Goal: Information Seeking & Learning: Learn about a topic

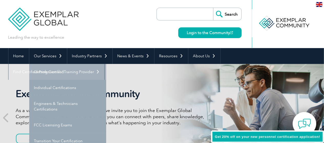
click at [65, 76] on link "Getting Certified" at bounding box center [67, 72] width 77 height 16
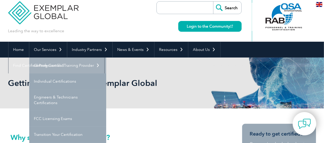
scroll to position [26, 0]
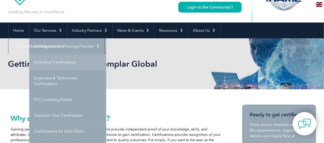
click at [63, 65] on link "Individual Certifications" at bounding box center [67, 62] width 77 height 16
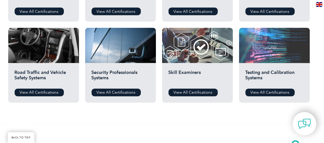
scroll to position [384, 0]
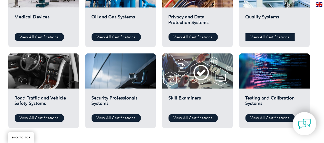
click at [270, 37] on link "View All Certifications" at bounding box center [269, 37] width 49 height 8
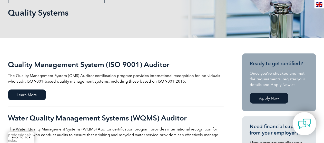
scroll to position [128, 0]
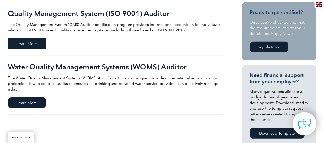
click at [34, 46] on span "Learn More" at bounding box center [27, 43] width 38 height 11
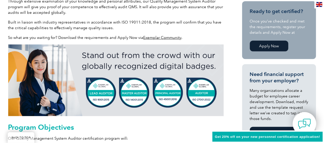
scroll to position [192, 0]
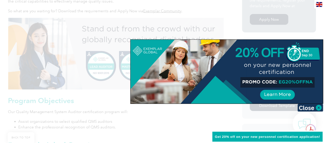
click at [316, 106] on img at bounding box center [310, 108] width 26 height 8
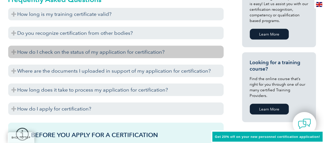
scroll to position [346, 0]
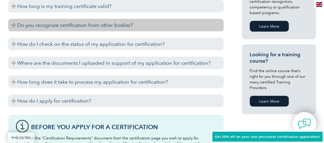
click at [78, 26] on h3 "Do you recognize certification from other bodies?" at bounding box center [115, 25] width 215 height 13
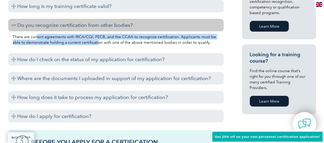
drag, startPoint x: 36, startPoint y: 37, endPoint x: 88, endPoint y: 41, distance: 51.4
click at [88, 41] on p "There are current agreements with IRCA/CQI, PECB, and the CCAA to recognize cer…" at bounding box center [116, 39] width 206 height 11
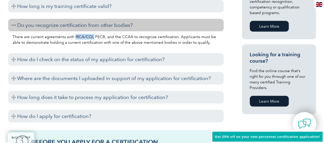
drag, startPoint x: 74, startPoint y: 38, endPoint x: 92, endPoint y: 38, distance: 18.5
click at [92, 38] on p "There are current agreements with IRCA/CQI, PECB, and the CCAA to recognize cer…" at bounding box center [116, 39] width 206 height 11
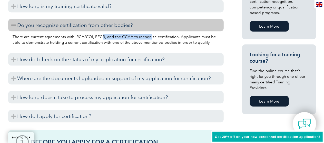
drag, startPoint x: 100, startPoint y: 38, endPoint x: 148, endPoint y: 38, distance: 47.9
click at [148, 38] on p "There are current agreements with IRCA/CQI, PECB, and the CCAA to recognize cer…" at bounding box center [116, 39] width 206 height 11
click at [149, 38] on p "There are current agreements with IRCA/CQI, PECB, and the CCAA to recognize cer…" at bounding box center [116, 39] width 206 height 11
click at [142, 38] on p "There are current agreements with IRCA/CQI, PECB, and the CCAA to recognize cer…" at bounding box center [116, 39] width 206 height 11
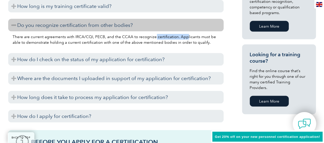
drag, startPoint x: 158, startPoint y: 37, endPoint x: 183, endPoint y: 38, distance: 24.6
click at [183, 38] on p "There are current agreements with IRCA/CQI, PECB, and the CCAA to recognize cer…" at bounding box center [116, 39] width 206 height 11
drag, startPoint x: 183, startPoint y: 38, endPoint x: 180, endPoint y: 38, distance: 3.1
click at [182, 38] on p "There are current agreements with IRCA/CQI, PECB, and the CCAA to recognize cer…" at bounding box center [116, 39] width 206 height 11
click at [43, 46] on div "There are current agreements with IRCA/CQI, PECB, and the CCAA to recognize cer…" at bounding box center [115, 41] width 215 height 18
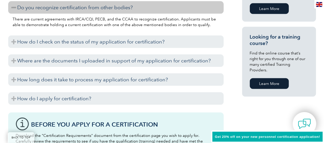
scroll to position [371, 0]
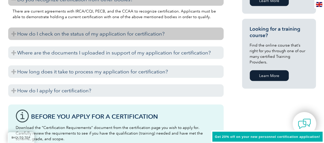
click at [55, 35] on h3 "How do I check on the status of my application for certification?" at bounding box center [115, 34] width 215 height 13
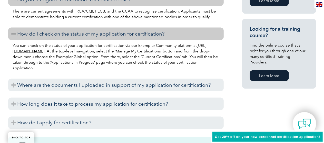
click at [55, 35] on h3 "How do I check on the status of my application for certification?" at bounding box center [115, 34] width 215 height 13
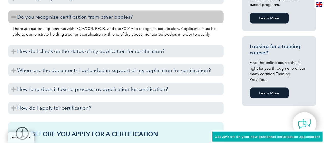
scroll to position [346, 0]
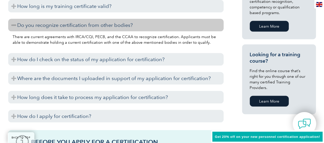
click at [76, 24] on h3 "Do you recognize certification from other bodies?" at bounding box center [115, 25] width 215 height 13
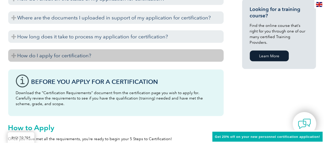
scroll to position [397, 0]
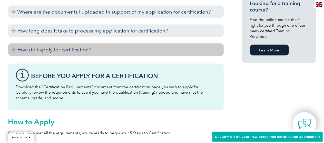
click at [75, 50] on h3 "How do I apply for certification?" at bounding box center [115, 50] width 215 height 13
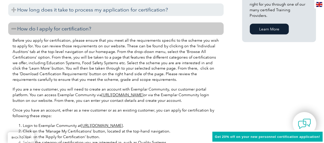
scroll to position [423, 0]
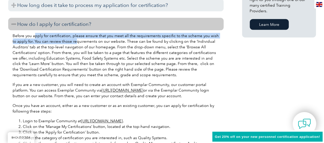
drag, startPoint x: 46, startPoint y: 38, endPoint x: 71, endPoint y: 41, distance: 24.9
click at [71, 41] on p "Before you apply for certification, please ensure that you meet all the require…" at bounding box center [116, 55] width 206 height 45
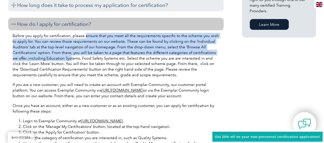
drag, startPoint x: 84, startPoint y: 38, endPoint x: 64, endPoint y: 59, distance: 29.3
click at [64, 59] on p "Before you apply for certification, please ensure that you meet all the require…" at bounding box center [116, 55] width 206 height 45
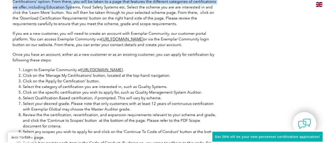
scroll to position [500, 0]
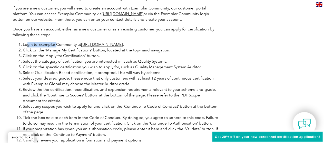
drag, startPoint x: 29, startPoint y: 44, endPoint x: 56, endPoint y: 46, distance: 27.8
click at [56, 46] on li "Login to Exemplar Community at [URL][DOMAIN_NAME] ." at bounding box center [121, 45] width 196 height 6
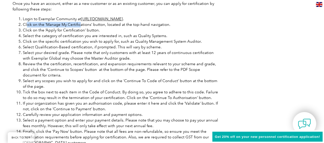
drag, startPoint x: 27, startPoint y: 25, endPoint x: 80, endPoint y: 27, distance: 53.3
click at [80, 27] on ol "Login to Exemplar Community at [URL][DOMAIN_NAME] . Click on the ‘Manage My Cer…" at bounding box center [116, 81] width 206 height 130
click at [80, 27] on li "Click on the ‘Apply for Certification’ button." at bounding box center [121, 30] width 196 height 6
drag, startPoint x: 50, startPoint y: 25, endPoint x: 97, endPoint y: 25, distance: 47.1
click at [97, 25] on li "Click on the ‘Manage My Certifications’ button, located at the top-hand navigat…" at bounding box center [121, 25] width 196 height 6
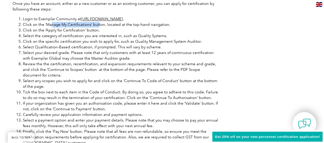
click at [98, 25] on li "Click on the ‘Manage My Certifications’ button, located at the top-hand navigat…" at bounding box center [121, 25] width 196 height 6
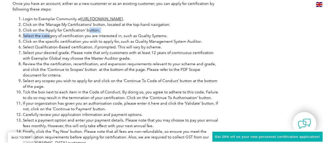
drag, startPoint x: 49, startPoint y: 34, endPoint x: 87, endPoint y: 33, distance: 38.7
click at [87, 33] on ol "Login to Exemplar Community at [URL][DOMAIN_NAME] . Click on the ‘Manage My Cer…" at bounding box center [116, 81] width 206 height 130
click at [87, 33] on li "Click on the ‘Apply for Certification’ button." at bounding box center [121, 30] width 196 height 6
drag, startPoint x: 47, startPoint y: 36, endPoint x: 82, endPoint y: 37, distance: 34.9
click at [82, 37] on li "Select the category of certification you are interested in, such as Quality Sys…" at bounding box center [121, 36] width 196 height 6
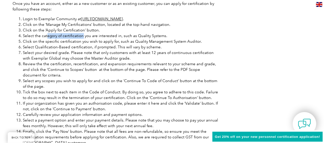
click at [82, 37] on li "Select the category of certification you are interested in, such as Quality Sys…" at bounding box center [121, 36] width 196 height 6
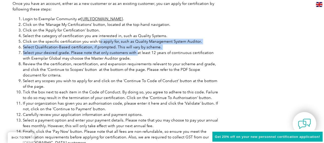
drag, startPoint x: 100, startPoint y: 41, endPoint x: 128, endPoint y: 56, distance: 31.2
click at [135, 55] on ol "Login to Exemplar Community at [URL][DOMAIN_NAME] . Click on the ‘Manage My Cer…" at bounding box center [116, 81] width 206 height 130
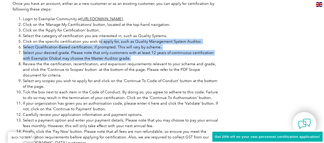
click at [123, 56] on li "Select your desired grade. Please note that only customers with at least 12 yea…" at bounding box center [121, 55] width 196 height 11
click at [86, 53] on li "Select your desired grade. Please note that only customers with at least 12 yea…" at bounding box center [121, 55] width 196 height 11
click at [128, 56] on li "Select your desired grade. Please note that only customers with at least 12 yea…" at bounding box center [121, 55] width 196 height 11
click at [158, 54] on li "Select your desired grade. Please note that only customers with at least 12 yea…" at bounding box center [121, 55] width 196 height 11
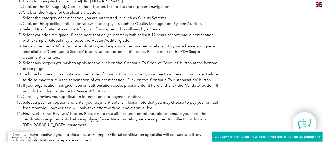
scroll to position [551, 0]
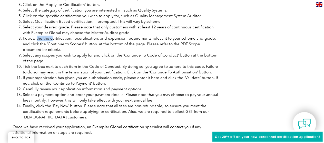
drag, startPoint x: 37, startPoint y: 36, endPoint x: 51, endPoint y: 36, distance: 14.3
click at [51, 36] on li "Review the the certification, recertification, and expansion requirements relev…" at bounding box center [121, 44] width 196 height 17
click at [30, 39] on li "Review the the certification, recertification, and expansion requirements relev…" at bounding box center [121, 44] width 196 height 17
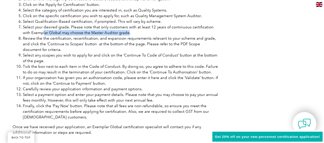
drag, startPoint x: 36, startPoint y: 30, endPoint x: 119, endPoint y: 30, distance: 83.0
click at [119, 30] on li "Select your desired grade. Please note that only customers with at least 12 yea…" at bounding box center [121, 29] width 196 height 11
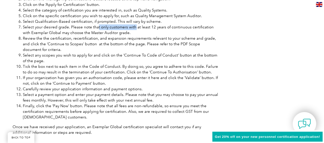
drag, startPoint x: 96, startPoint y: 26, endPoint x: 133, endPoint y: 26, distance: 36.4
click at [133, 26] on li "Select your desired grade. Please note that only customers with at least 12 yea…" at bounding box center [121, 29] width 196 height 11
click at [124, 29] on li "Select your desired grade. Please note that only customers with at least 12 yea…" at bounding box center [121, 29] width 196 height 11
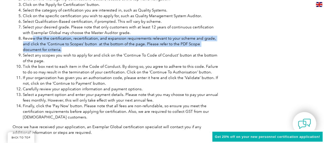
drag, startPoint x: 33, startPoint y: 37, endPoint x: 69, endPoint y: 50, distance: 37.8
click at [69, 50] on li "Review the the certification, recertification, and expansion requirements relev…" at bounding box center [121, 44] width 196 height 17
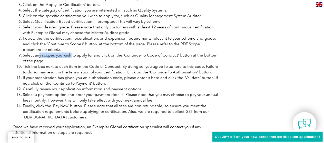
drag, startPoint x: 38, startPoint y: 55, endPoint x: 70, endPoint y: 58, distance: 31.7
click at [70, 58] on li "Select any scopes you wish to apply for and click on the ‘Continue To Code of C…" at bounding box center [121, 58] width 196 height 11
click at [70, 60] on li "Select any scopes you wish to apply for and click on the ‘Continue To Code of C…" at bounding box center [121, 58] width 196 height 11
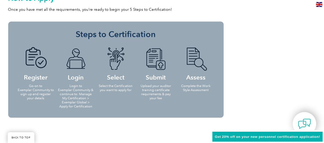
scroll to position [781, 0]
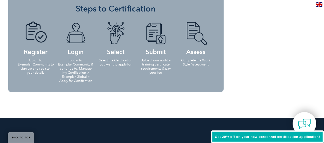
drag, startPoint x: 44, startPoint y: 63, endPoint x: 59, endPoint y: 70, distance: 16.3
click at [58, 70] on ul "Register Go on to Exemplar Community to sign up and register your details Login…" at bounding box center [116, 51] width 200 height 71
drag, startPoint x: 74, startPoint y: 65, endPoint x: 92, endPoint y: 71, distance: 19.0
click at [92, 71] on p "Login to Exemplar Community & continue to: Manage My Certification > Exemplar G…" at bounding box center [75, 70] width 37 height 25
drag, startPoint x: 108, startPoint y: 63, endPoint x: 130, endPoint y: 67, distance: 22.6
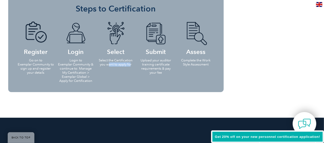
click at [130, 67] on li "Select Select the Certification you want to apply for" at bounding box center [116, 43] width 40 height 54
drag, startPoint x: 165, startPoint y: 65, endPoint x: 170, endPoint y: 72, distance: 8.6
click at [170, 72] on p "Upload your auditor training certificate requirements & pay your fee" at bounding box center [155, 66] width 37 height 16
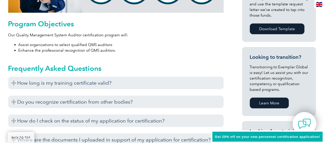
scroll to position [295, 0]
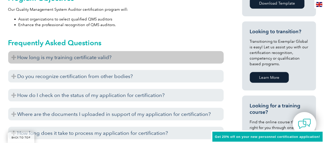
click at [90, 58] on h3 "How long is my training certificate valid?" at bounding box center [115, 57] width 215 height 13
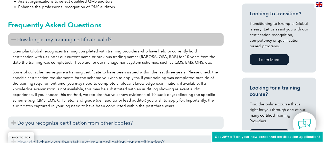
scroll to position [320, 0]
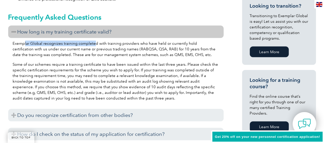
drag, startPoint x: 42, startPoint y: 43, endPoint x: 94, endPoint y: 44, distance: 52.0
click at [94, 44] on p "Exemplar Global recognizes training completed with training providers who have …" at bounding box center [116, 49] width 206 height 17
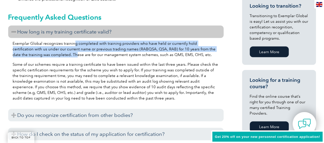
drag, startPoint x: 74, startPoint y: 46, endPoint x: 61, endPoint y: 56, distance: 16.4
click at [61, 56] on p "Exemplar Global recognizes training completed with training providers who have …" at bounding box center [116, 49] width 206 height 17
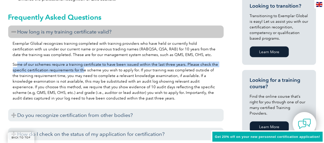
drag, startPoint x: 19, startPoint y: 65, endPoint x: 82, endPoint y: 67, distance: 63.1
click at [82, 67] on p "Some of our schemes require a training certificate to have been issued within t…" at bounding box center [116, 81] width 206 height 39
click at [81, 69] on p "Some of our schemes require a training certificate to have been issued within t…" at bounding box center [116, 81] width 206 height 39
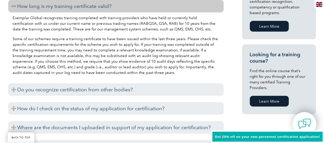
scroll to position [371, 0]
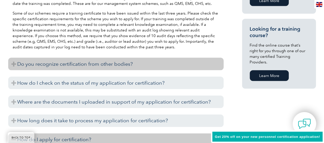
click at [71, 66] on h3 "Do you recognize certification from other bodies?" at bounding box center [115, 64] width 215 height 13
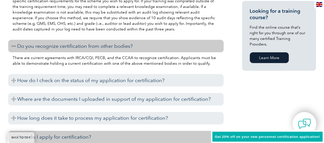
scroll to position [397, 0]
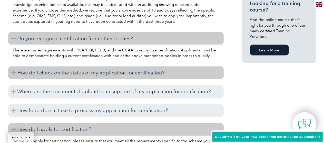
click at [79, 70] on h3 "How do I check on the status of my application for certification?" at bounding box center [115, 73] width 215 height 13
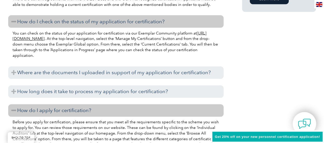
scroll to position [448, 0]
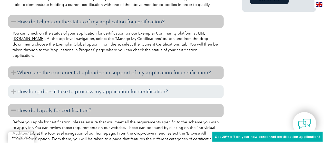
click at [79, 70] on h3 "Where are the documents I uploaded in support of my application for certificati…" at bounding box center [115, 73] width 215 height 13
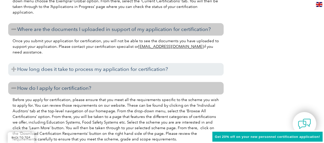
scroll to position [500, 0]
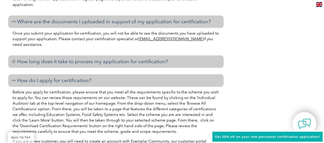
click at [80, 66] on h3 "How long does it take to process my application for certification?" at bounding box center [115, 61] width 215 height 13
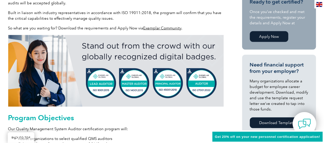
scroll to position [167, 0]
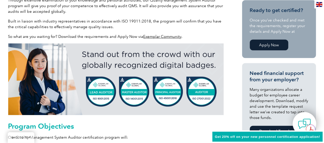
click at [151, 95] on img at bounding box center [115, 80] width 215 height 72
click at [123, 80] on img at bounding box center [115, 80] width 215 height 72
click at [128, 78] on img at bounding box center [115, 80] width 215 height 72
click at [93, 79] on img at bounding box center [115, 80] width 215 height 72
click at [95, 91] on img at bounding box center [115, 80] width 215 height 72
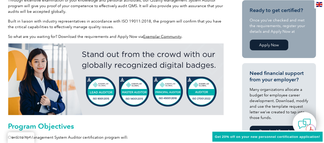
click at [95, 91] on img at bounding box center [115, 80] width 215 height 72
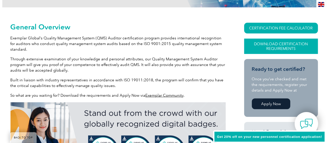
scroll to position [115, 0]
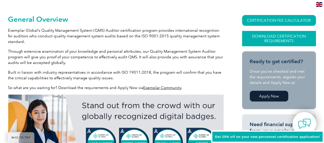
click at [282, 42] on link "Download Certification Requirements" at bounding box center [279, 38] width 74 height 15
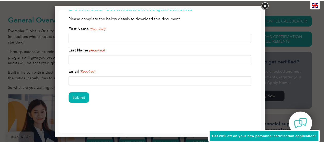
scroll to position [0, 0]
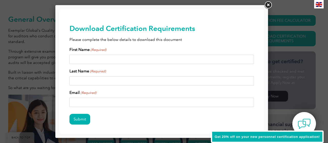
click at [268, 5] on link at bounding box center [267, 5] width 9 height 9
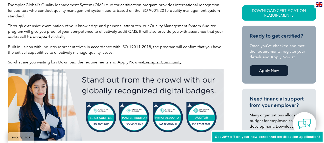
scroll to position [167, 0]
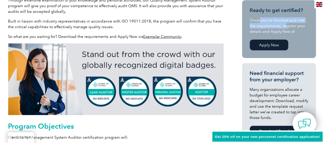
drag, startPoint x: 258, startPoint y: 22, endPoint x: 285, endPoint y: 23, distance: 26.9
click at [285, 23] on p "Once you’ve checked and met the requirements, register your details and Apply N…" at bounding box center [279, 25] width 58 height 17
drag, startPoint x: 261, startPoint y: 28, endPoint x: 287, endPoint y: 28, distance: 25.9
click at [287, 28] on p "Once you’ve checked and met the requirements, register your details and Apply N…" at bounding box center [279, 25] width 58 height 17
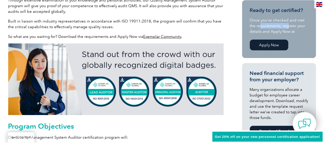
click at [287, 28] on p "Once you’ve checked and met the requirements, register your details and Apply N…" at bounding box center [279, 25] width 58 height 17
drag, startPoint x: 252, startPoint y: 33, endPoint x: 282, endPoint y: 33, distance: 30.0
click at [282, 33] on p "Once you’ve checked and met the requirements, register your details and Apply N…" at bounding box center [279, 25] width 58 height 17
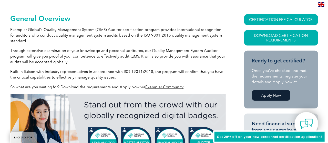
scroll to position [115, 0]
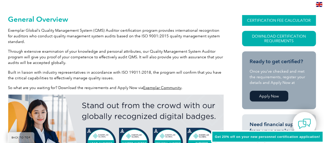
click at [278, 22] on link "CERTIFICATION FEE CALCULATOR" at bounding box center [279, 20] width 74 height 11
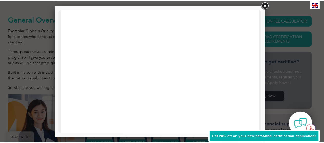
scroll to position [273, 0]
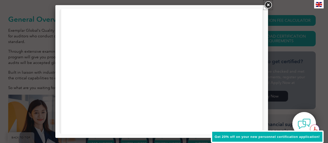
click at [270, 5] on link at bounding box center [267, 5] width 9 height 9
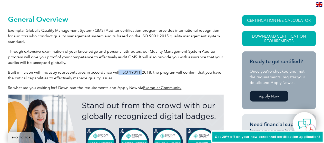
drag, startPoint x: 114, startPoint y: 74, endPoint x: 138, endPoint y: 75, distance: 24.1
click at [138, 75] on p "Built in liaison with industry representatives in accordance with ISO 19011:201…" at bounding box center [115, 75] width 215 height 11
drag, startPoint x: 148, startPoint y: 72, endPoint x: 118, endPoint y: 73, distance: 29.5
click at [118, 73] on p "Built in liaison with industry representatives in accordance with ISO 19011:201…" at bounding box center [115, 75] width 215 height 11
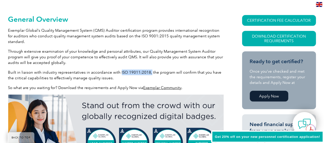
click at [118, 73] on p "Built in liaison with industry representatives in accordance with ISO 19011:201…" at bounding box center [115, 75] width 215 height 11
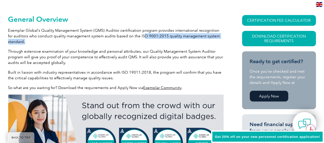
drag, startPoint x: 137, startPoint y: 35, endPoint x: 24, endPoint y: 45, distance: 112.7
click at [25, 43] on p "Exemplar Global’s Quality Management System (QMS) Auditor certification program…" at bounding box center [115, 36] width 215 height 17
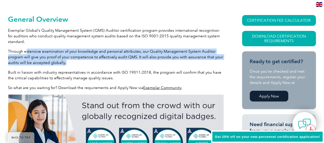
drag, startPoint x: 34, startPoint y: 51, endPoint x: 65, endPoint y: 61, distance: 32.7
click at [65, 61] on p "Through extensive examination of your knowledge and personal attributes, our Qu…" at bounding box center [115, 57] width 215 height 17
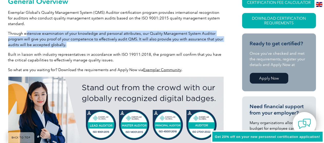
scroll to position [141, 0]
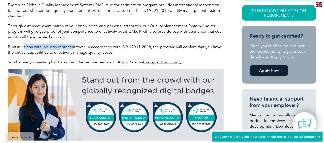
drag, startPoint x: 25, startPoint y: 47, endPoint x: 78, endPoint y: 47, distance: 53.8
click at [78, 47] on p "Built in liaison with industry representatives in accordance with ISO 19011:201…" at bounding box center [115, 49] width 215 height 11
click at [79, 47] on p "Built in liaison with industry representatives in accordance with ISO 19011:201…" at bounding box center [115, 49] width 215 height 11
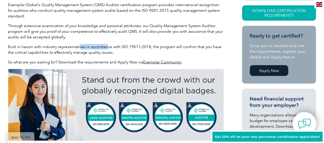
drag, startPoint x: 78, startPoint y: 48, endPoint x: 106, endPoint y: 48, distance: 28.4
click at [106, 48] on p "Built in liaison with industry representatives in accordance with ISO 19011:201…" at bounding box center [115, 49] width 215 height 11
drag, startPoint x: 85, startPoint y: 61, endPoint x: 118, endPoint y: 61, distance: 33.3
click at [118, 61] on p "So what are you waiting for? Download the requirements and Apply Now via Exempl…" at bounding box center [115, 62] width 215 height 6
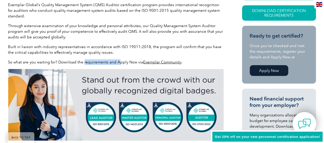
click at [118, 61] on p "So what are you waiting for? Download the requirements and Apply Now via Exempl…" at bounding box center [115, 62] width 215 height 6
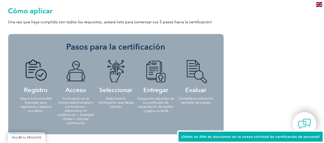
scroll to position [919, 0]
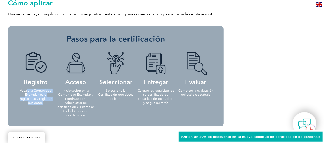
drag, startPoint x: 26, startPoint y: 90, endPoint x: 46, endPoint y: 104, distance: 23.7
click at [46, 104] on p "Vaya a la Comunidad Exemplar para registrarse y registrar sus datos." at bounding box center [35, 97] width 37 height 16
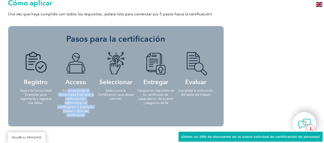
drag, startPoint x: 68, startPoint y: 90, endPoint x: 87, endPoint y: 115, distance: 31.1
click at [87, 115] on p "Inicie sesión en la Comunidad Exemplar y continúe con: Administrar mi certifica…" at bounding box center [75, 103] width 37 height 29
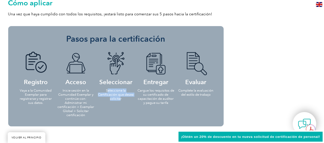
drag, startPoint x: 108, startPoint y: 92, endPoint x: 121, endPoint y: 98, distance: 14.8
click at [121, 98] on font "Seleccione la Certificación que desea solicitar" at bounding box center [116, 95] width 36 height 12
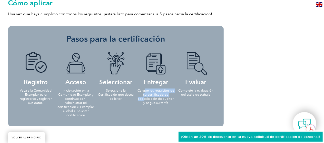
drag, startPoint x: 144, startPoint y: 91, endPoint x: 144, endPoint y: 99, distance: 7.9
click at [144, 99] on font "Cargue los requisitos de su certificado de capacitación de auditor y pague su t…" at bounding box center [155, 97] width 37 height 16
drag, startPoint x: 150, startPoint y: 98, endPoint x: 164, endPoint y: 103, distance: 14.3
click at [164, 103] on font "Cargue los requisitos de su certificado de capacitación de auditor y pague su t…" at bounding box center [155, 97] width 37 height 16
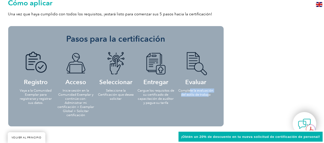
drag, startPoint x: 190, startPoint y: 90, endPoint x: 209, endPoint y: 97, distance: 20.3
click at [209, 97] on li "Evaluar Complete la evaluación del estilo de trabajo" at bounding box center [196, 74] width 40 height 54
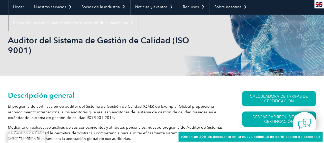
scroll to position [48, 0]
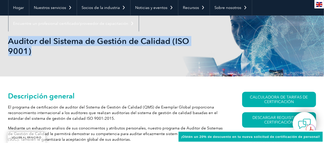
drag, startPoint x: 9, startPoint y: 41, endPoint x: 42, endPoint y: 58, distance: 37.6
click at [42, 58] on div "Auditor del Sistema de Gestión de Calidad (ISO 9001)" at bounding box center [161, 46] width 307 height 61
copy font "Auditor del Sistema de Gestión de Calidad (ISO 9001)"
